Goal: Use online tool/utility: Utilize a website feature to perform a specific function

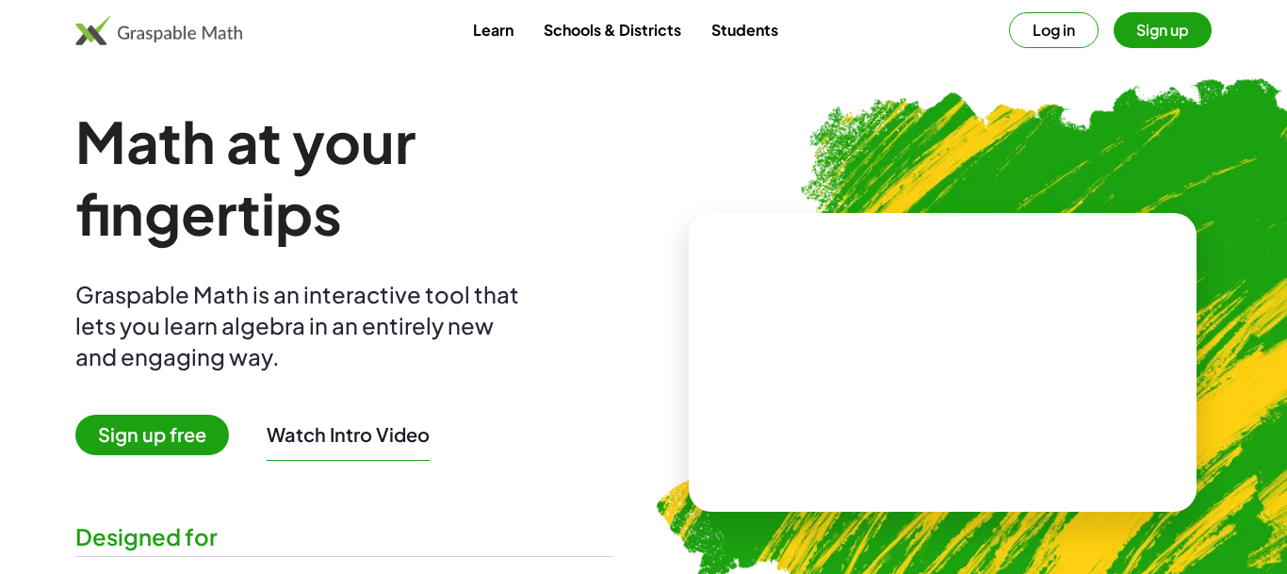
click at [182, 442] on span "Sign up free" at bounding box center [152, 435] width 154 height 41
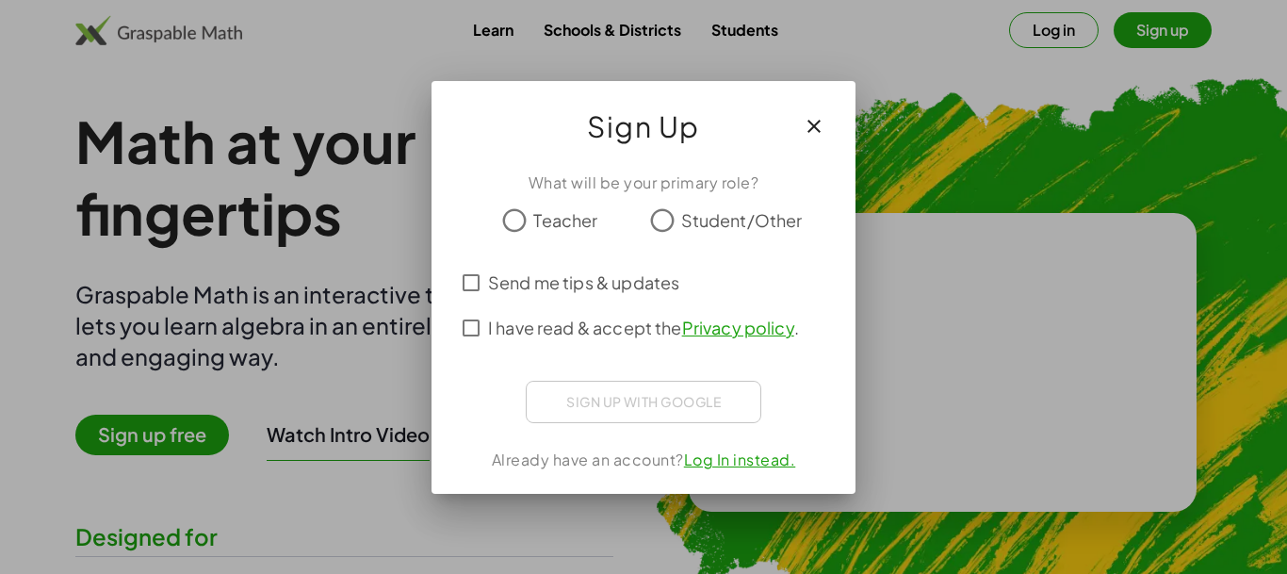
click at [818, 121] on icon "button" at bounding box center [814, 126] width 23 height 23
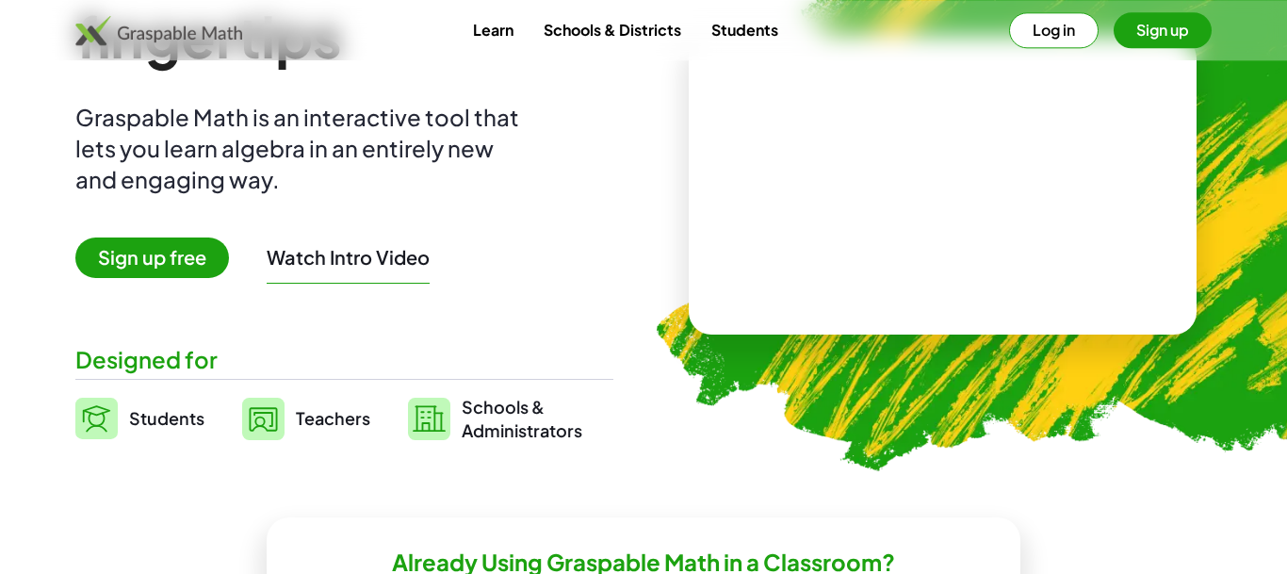
scroll to position [144, 0]
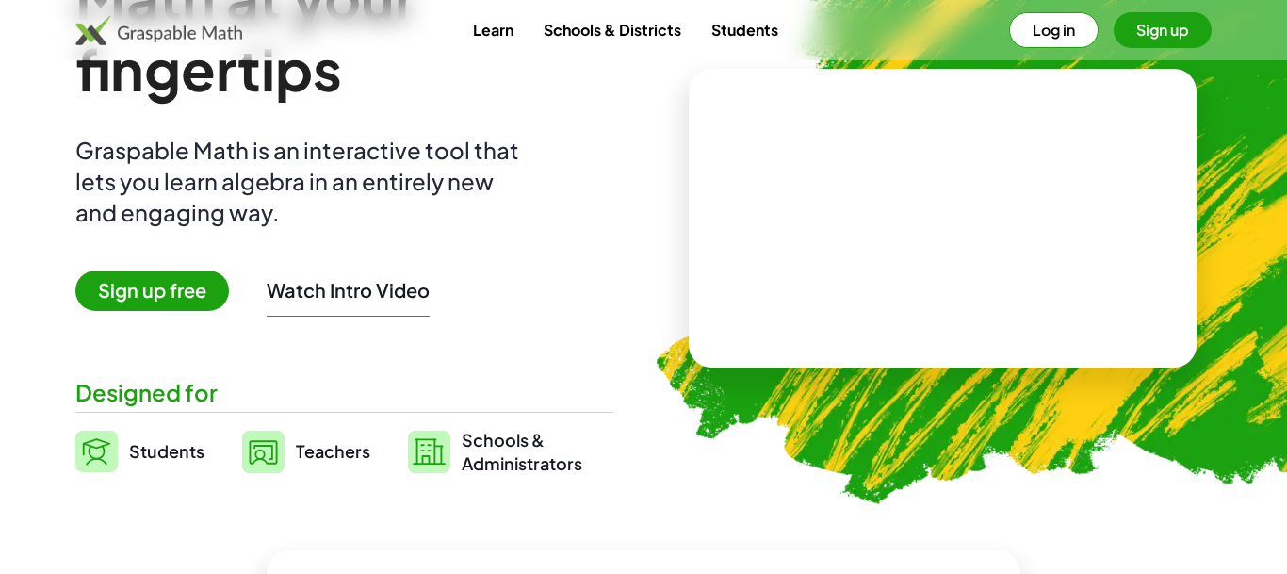
click at [866, 230] on video at bounding box center [943, 218] width 283 height 141
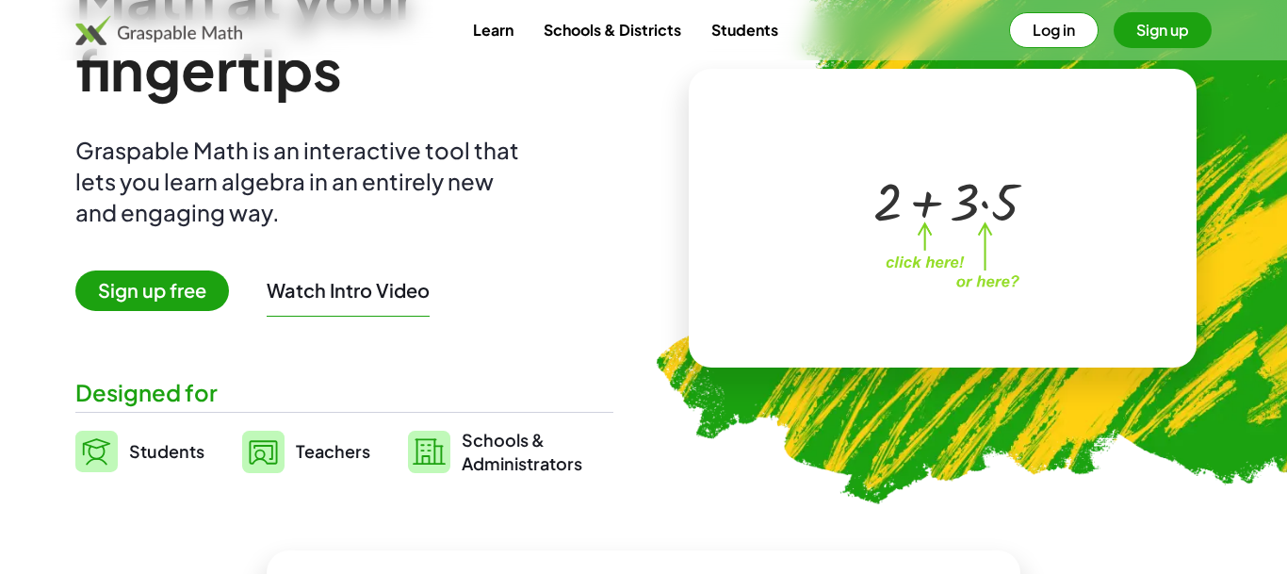
click at [391, 296] on button "Watch Intro Video" at bounding box center [348, 290] width 163 height 24
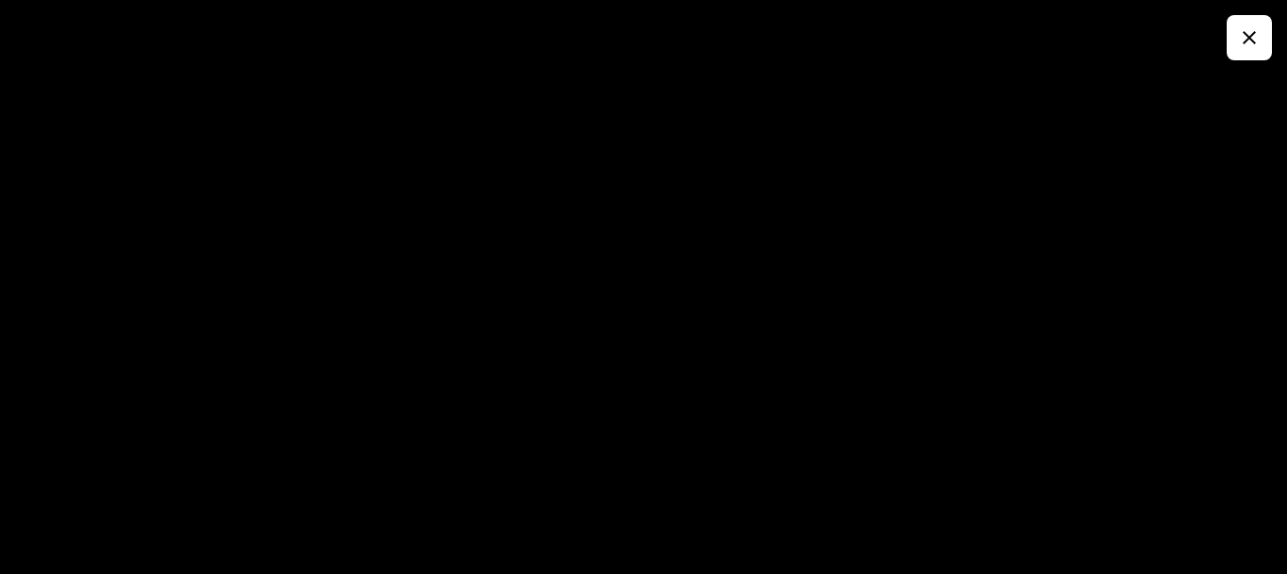
click at [1243, 36] on icon "button" at bounding box center [1249, 37] width 23 height 23
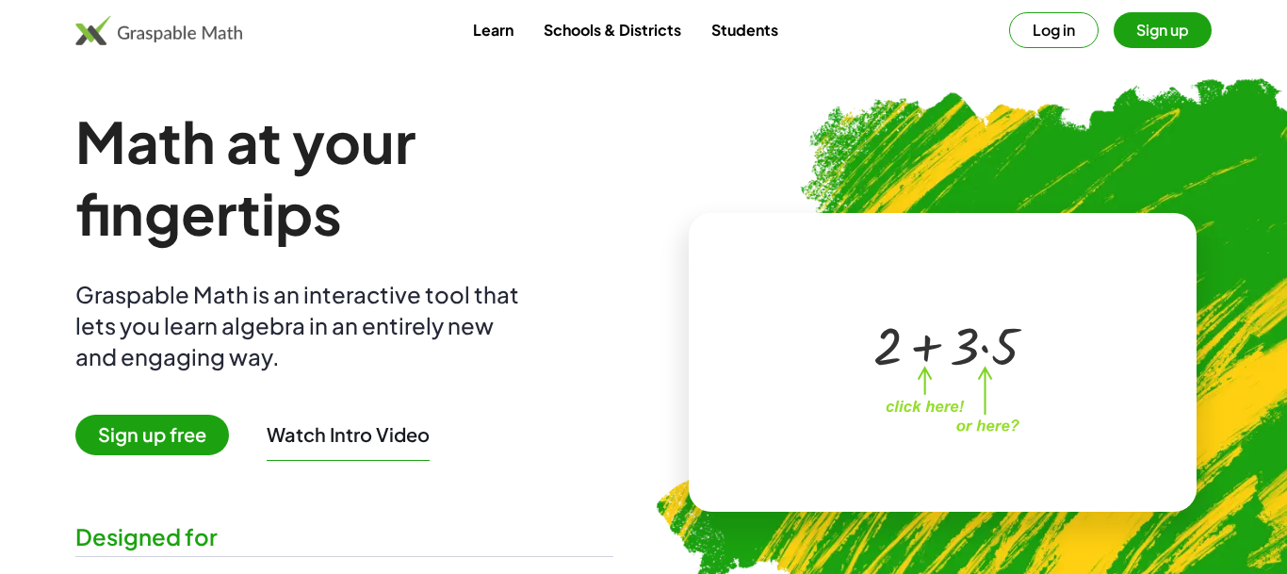
scroll to position [144, 0]
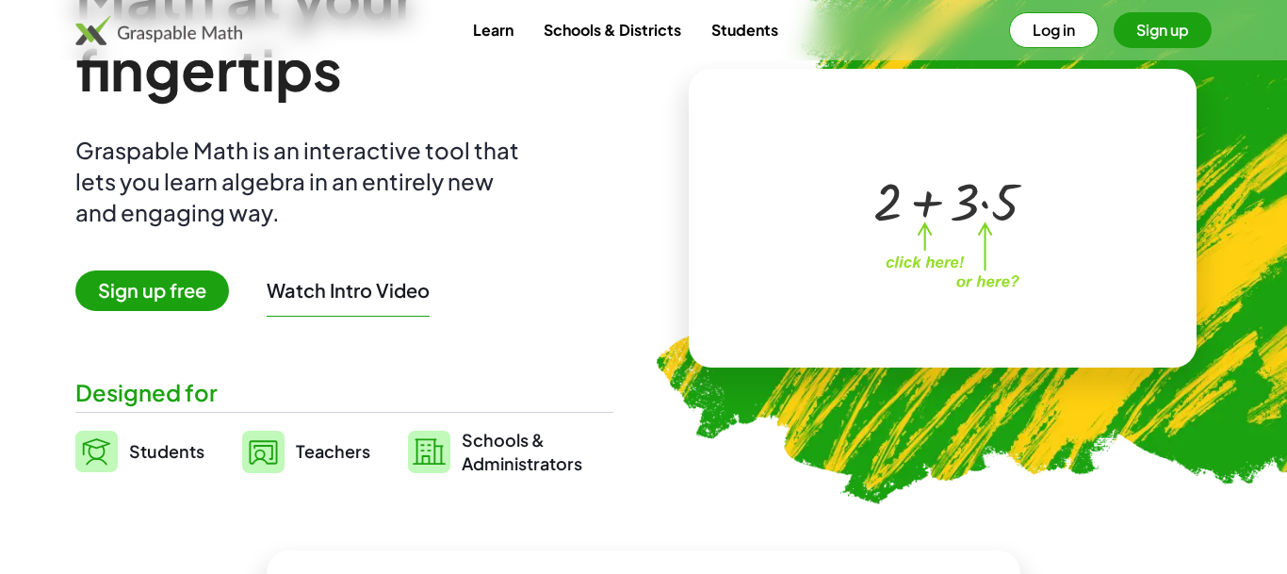
click at [188, 458] on span "Students" at bounding box center [166, 451] width 75 height 22
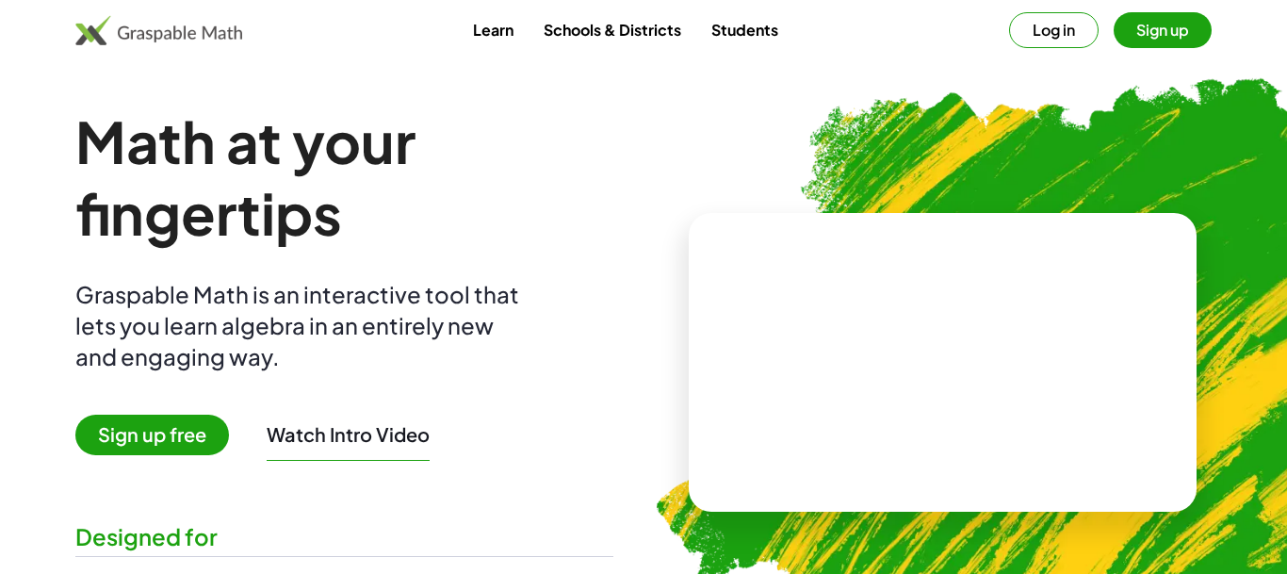
scroll to position [144, 0]
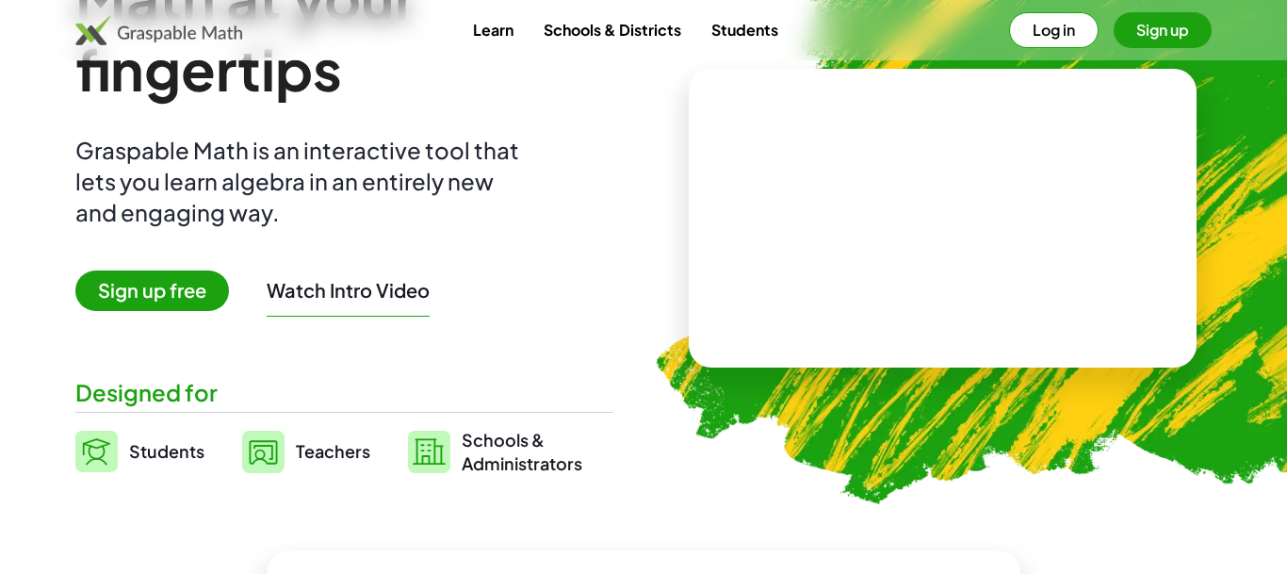
click at [350, 451] on span "Teachers" at bounding box center [333, 451] width 74 height 22
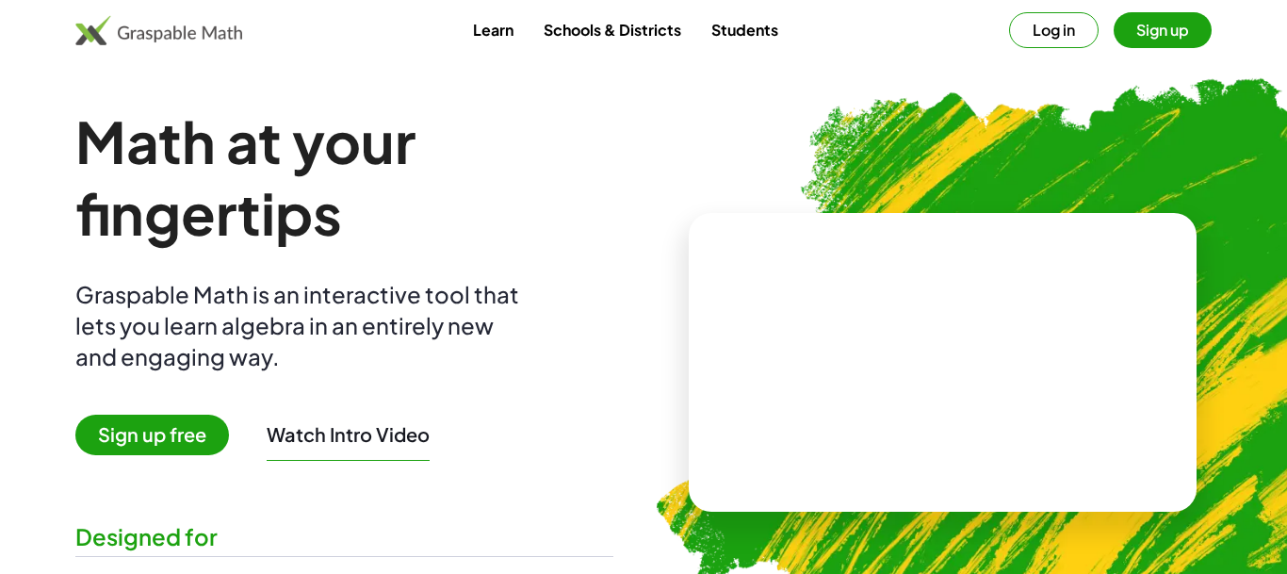
scroll to position [144, 0]
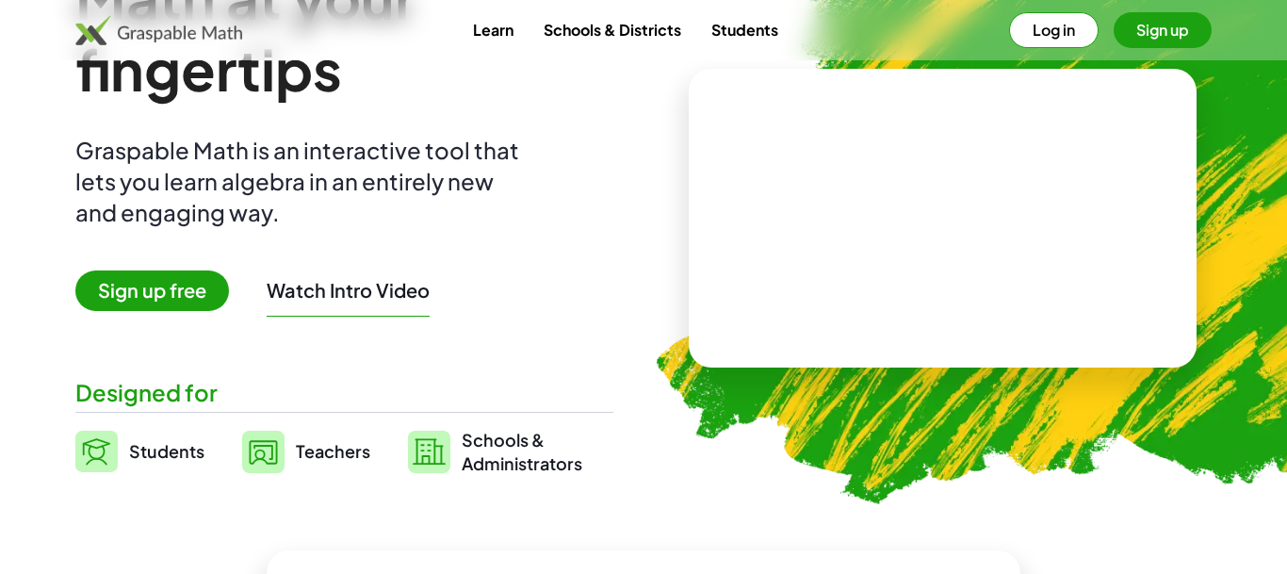
click at [1146, 32] on button "Sign up" at bounding box center [1163, 30] width 98 height 36
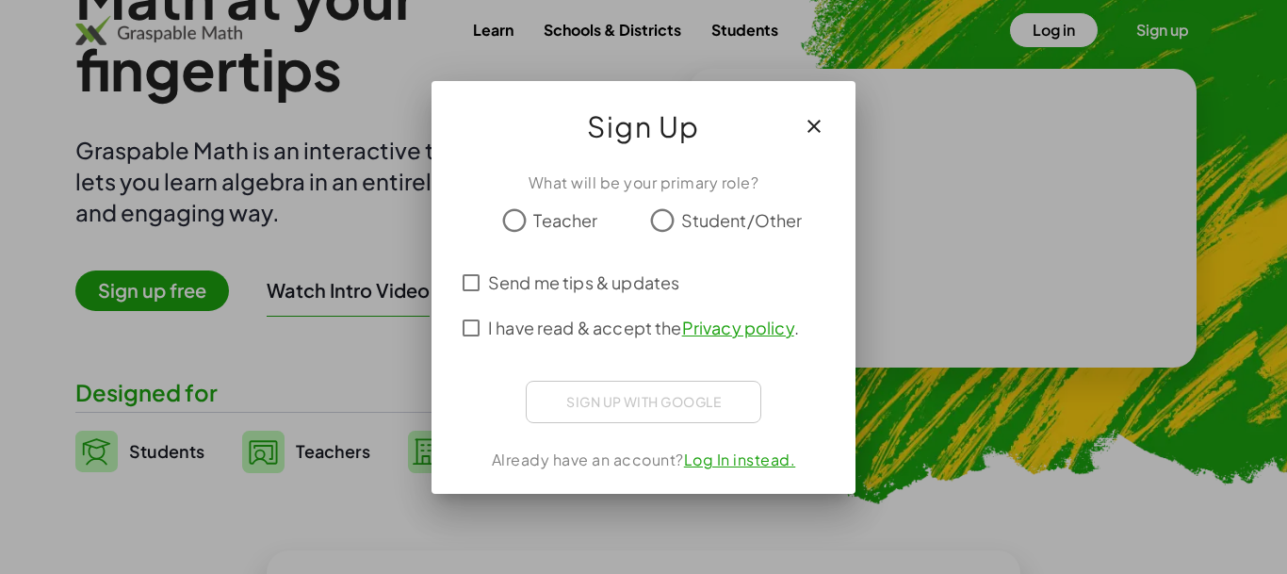
scroll to position [0, 0]
click at [810, 138] on button "button" at bounding box center [813, 126] width 45 height 45
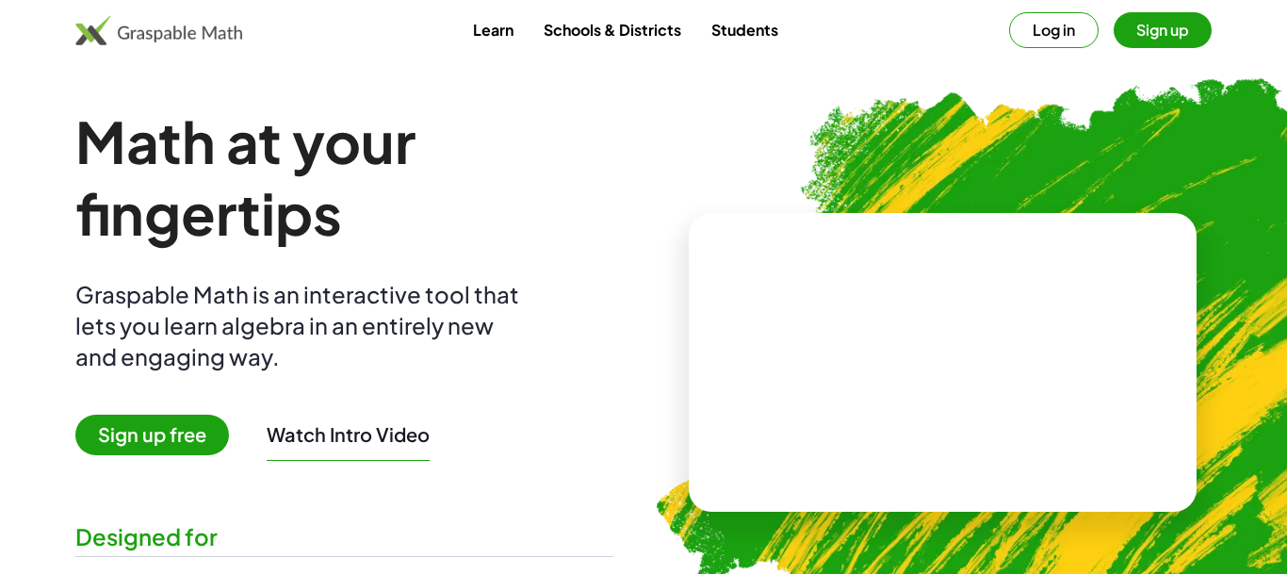
click at [101, 439] on span "Sign up free" at bounding box center [152, 435] width 154 height 41
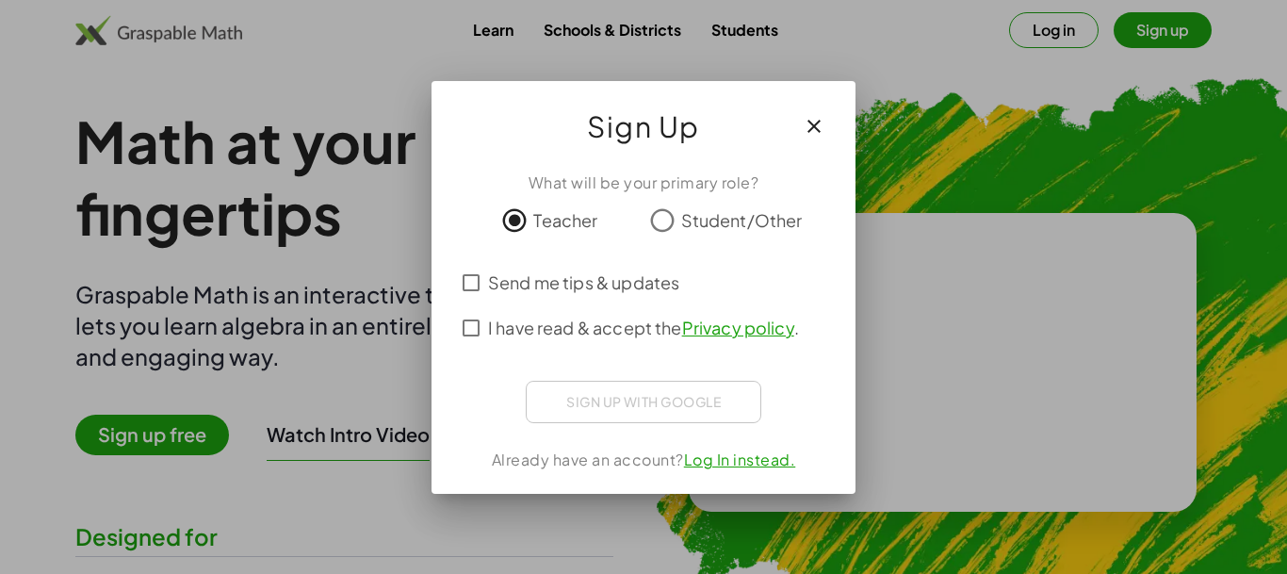
click at [732, 459] on link "Log In instead." at bounding box center [740, 459] width 112 height 20
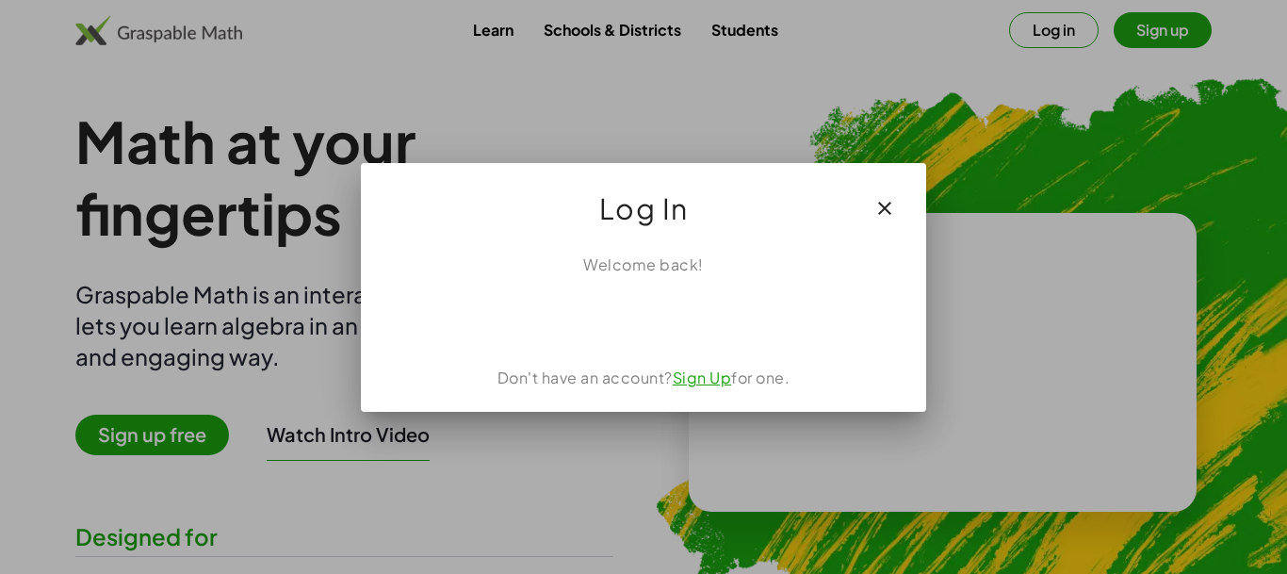
click at [882, 203] on icon "button" at bounding box center [884, 208] width 23 height 23
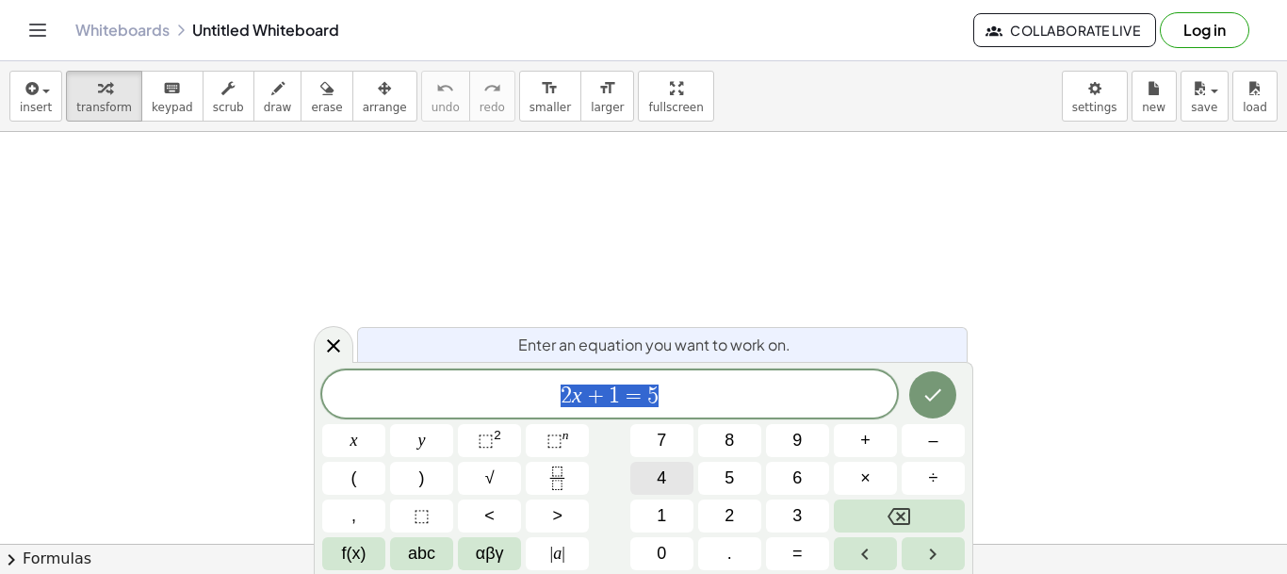
scroll to position [112, 10]
click at [729, 514] on span "2" at bounding box center [729, 515] width 9 height 25
click at [353, 440] on span "x" at bounding box center [354, 440] width 8 height 25
click at [869, 443] on span "+" at bounding box center [865, 440] width 10 height 25
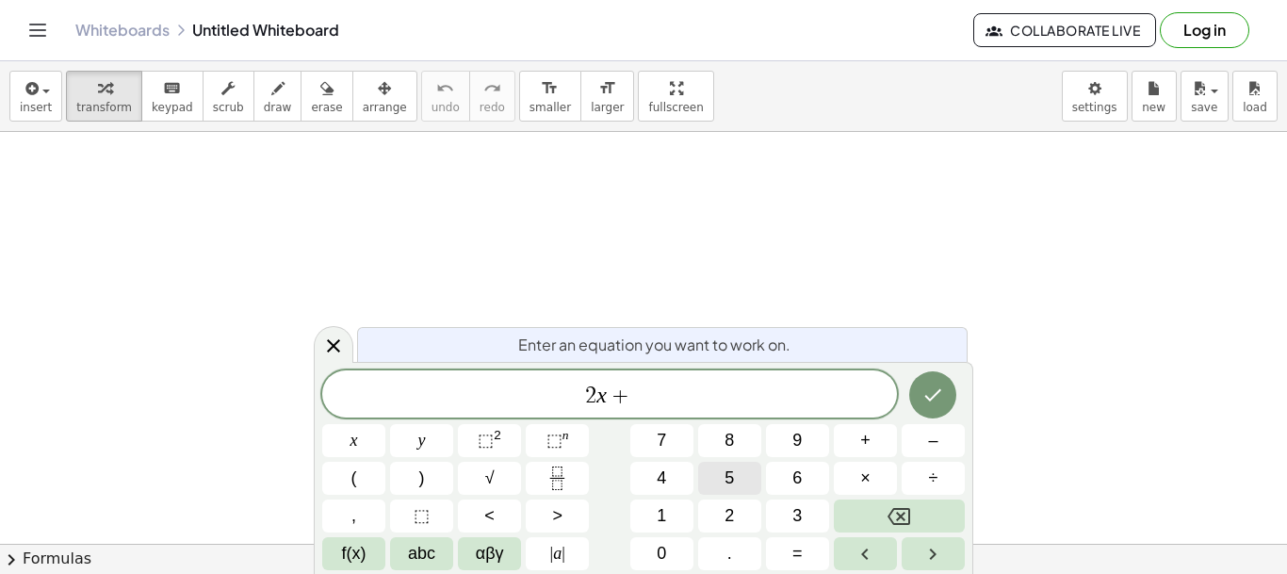
click at [735, 482] on button "5" at bounding box center [729, 478] width 63 height 33
click at [797, 550] on span "=" at bounding box center [797, 553] width 10 height 25
click at [663, 551] on span "0" at bounding box center [661, 553] width 9 height 25
click at [930, 394] on icon "Done" at bounding box center [932, 394] width 23 height 23
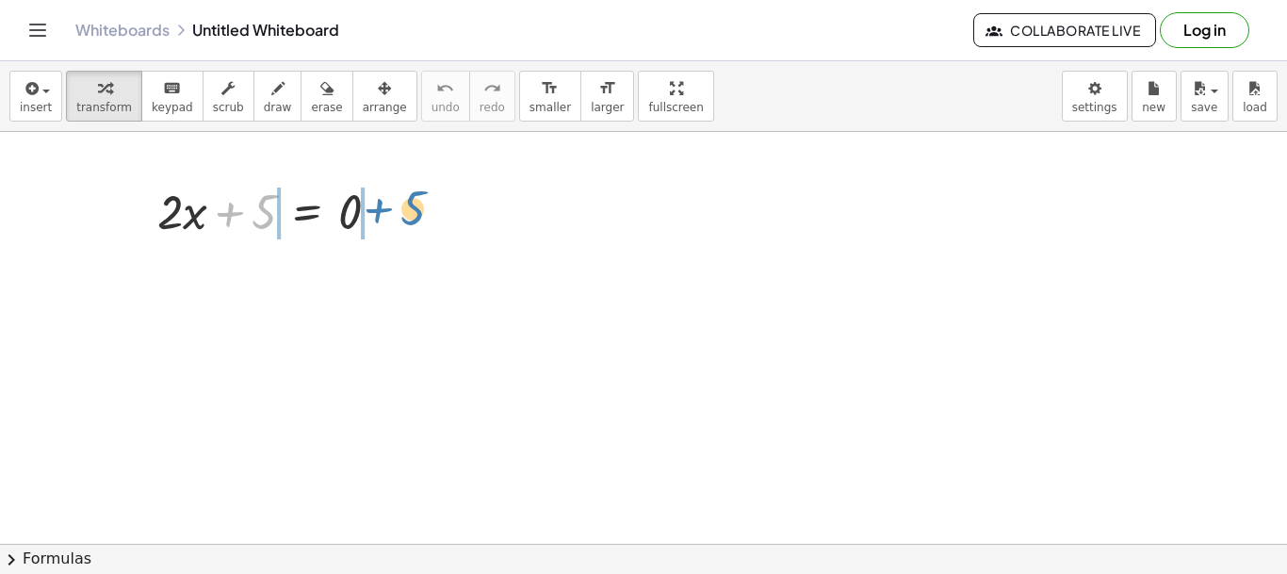
drag, startPoint x: 228, startPoint y: 218, endPoint x: 383, endPoint y: 213, distance: 154.6
click at [383, 213] on div at bounding box center [276, 210] width 256 height 64
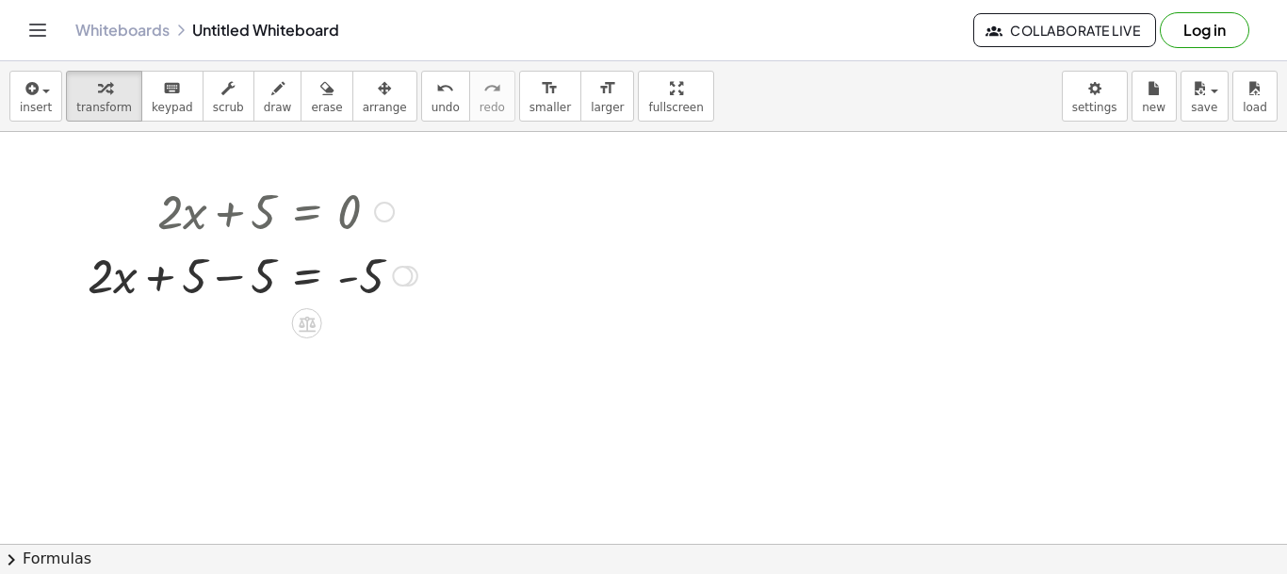
click at [227, 281] on div at bounding box center [252, 274] width 349 height 64
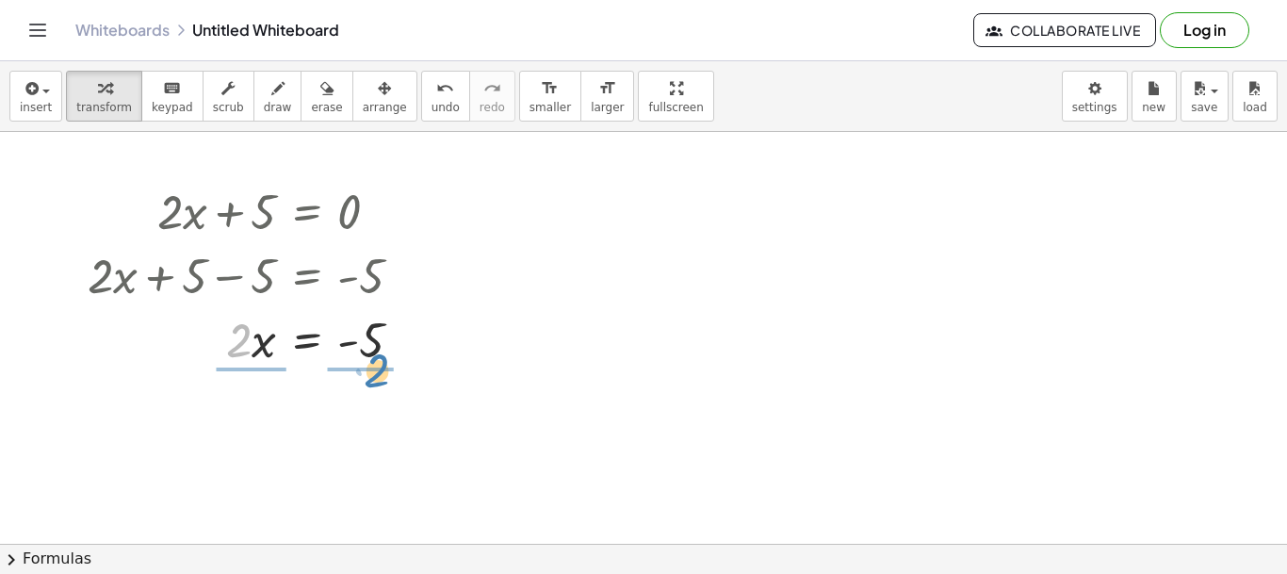
drag, startPoint x: 241, startPoint y: 344, endPoint x: 382, endPoint y: 373, distance: 143.4
click at [307, 340] on div "· 2 · 2 · x = - 5" at bounding box center [307, 340] width 0 height 0
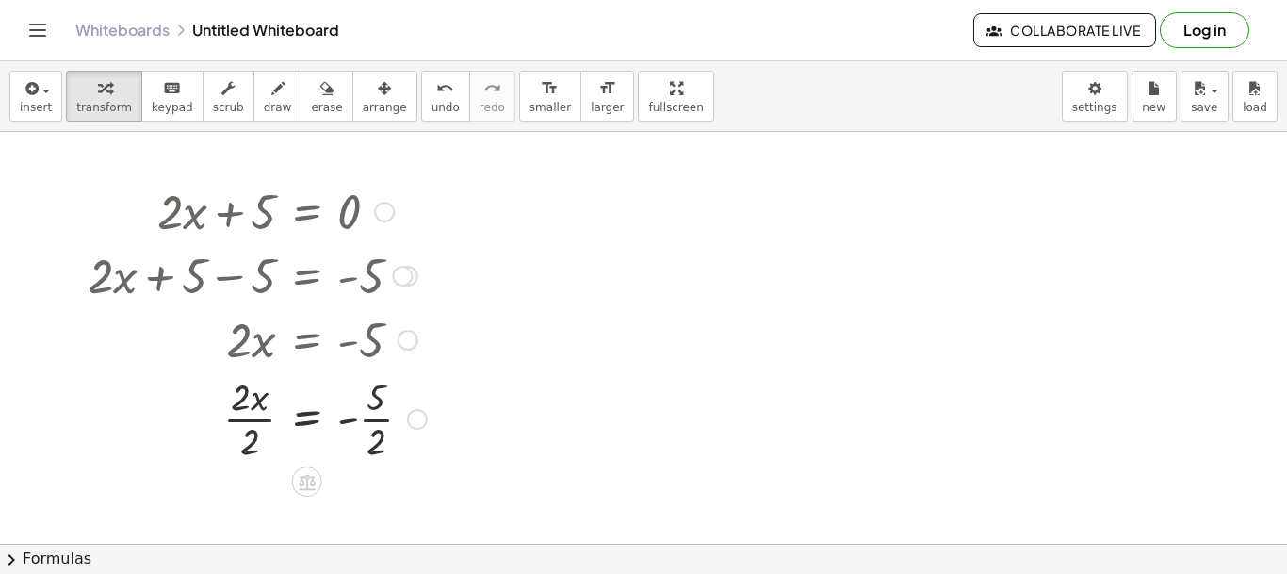
click at [253, 445] on div at bounding box center [257, 417] width 358 height 94
drag, startPoint x: 415, startPoint y: 423, endPoint x: 415, endPoint y: 523, distance: 99.9
click at [307, 512] on div "x = - 5 · · 2" at bounding box center [307, 512] width 0 height 0
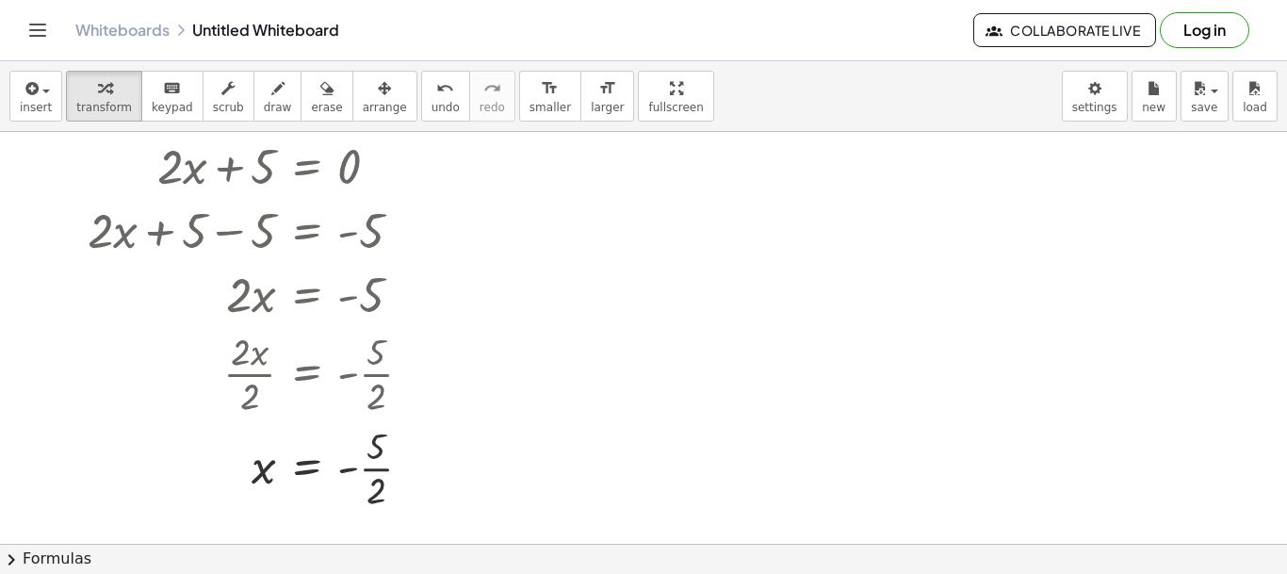
scroll to position [43, 0]
